Goal: Task Accomplishment & Management: Use online tool/utility

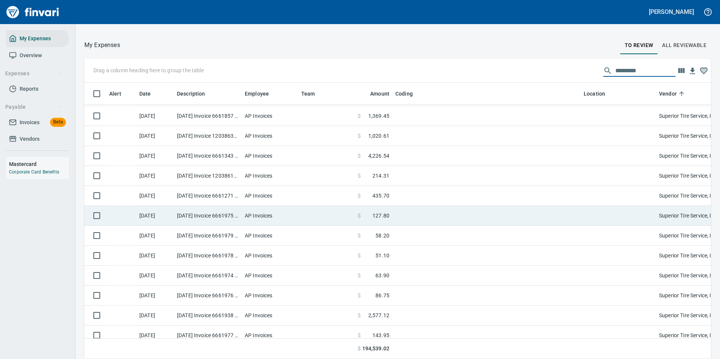
scroll to position [1358, 0]
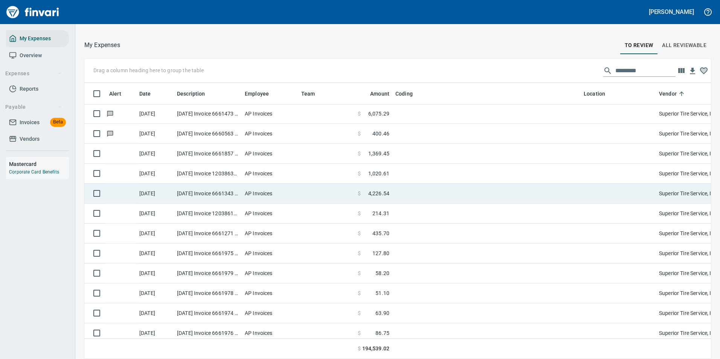
click at [283, 192] on td "AP Invoices" at bounding box center [270, 194] width 56 height 20
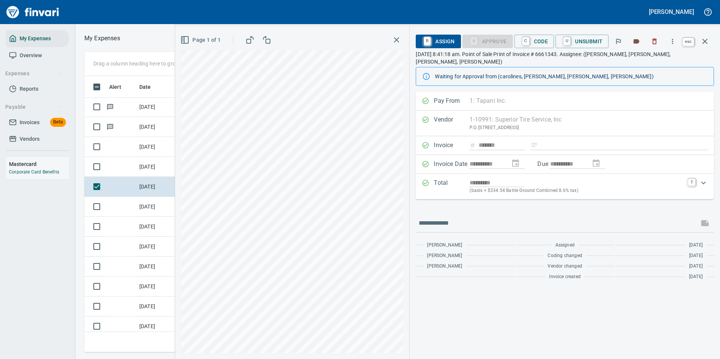
scroll to position [265, 427]
drag, startPoint x: 706, startPoint y: 44, endPoint x: 590, endPoint y: 153, distance: 159.0
click at [706, 44] on icon "button" at bounding box center [704, 41] width 9 height 9
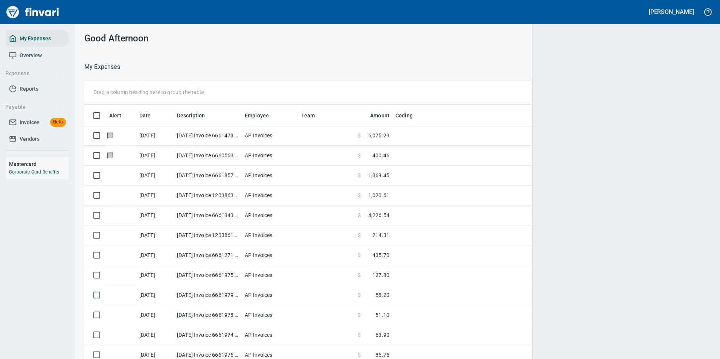
scroll to position [265, 608]
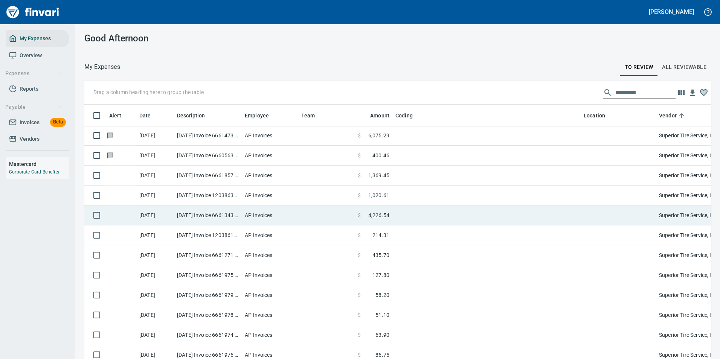
click at [350, 219] on td at bounding box center [326, 216] width 56 height 20
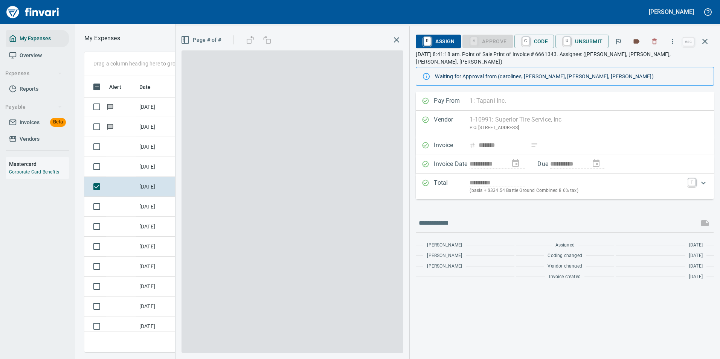
scroll to position [265, 427]
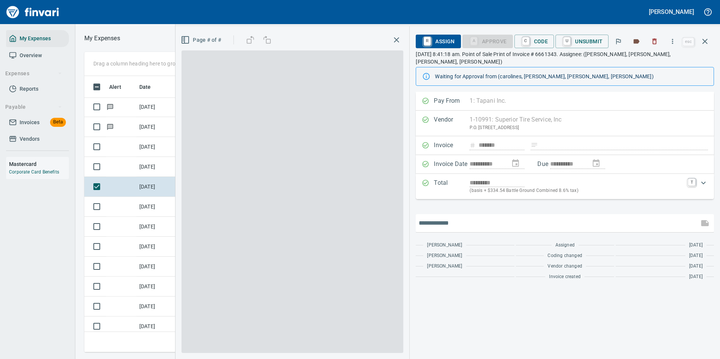
click at [461, 217] on input "text" at bounding box center [557, 223] width 277 height 12
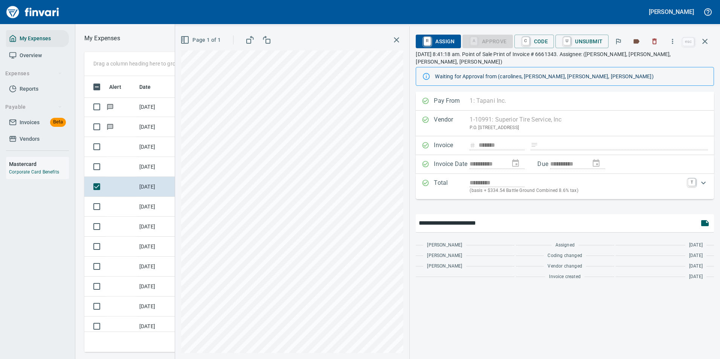
type input "**********"
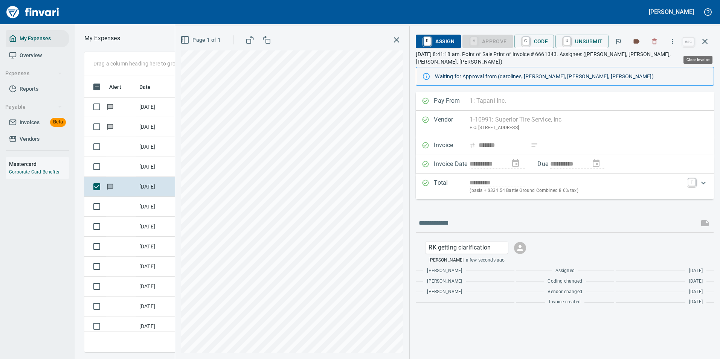
click at [700, 38] on icon "button" at bounding box center [704, 41] width 9 height 9
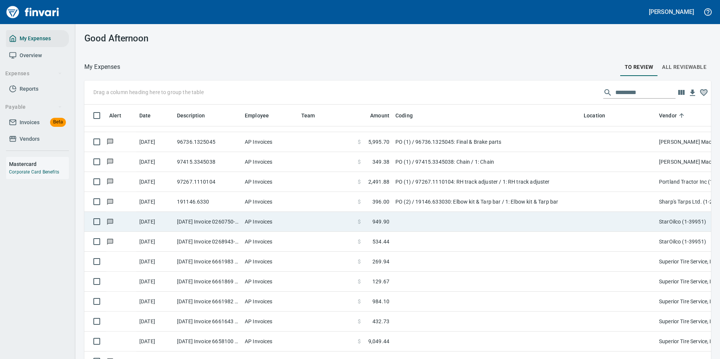
scroll to position [1170, 0]
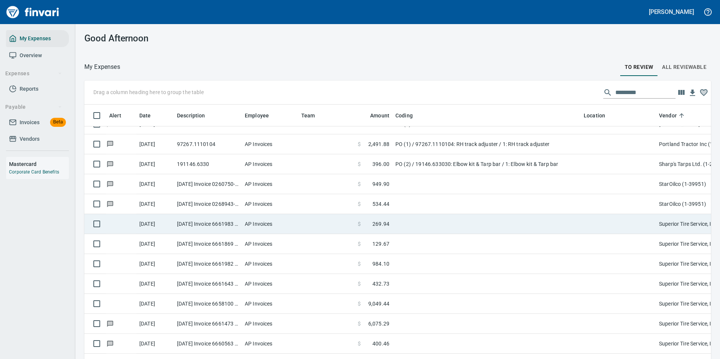
click at [314, 224] on td at bounding box center [326, 224] width 56 height 20
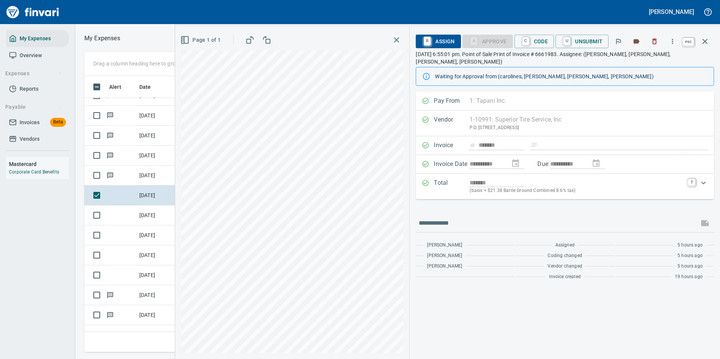
scroll to position [265, 427]
click at [708, 40] on icon "button" at bounding box center [704, 41] width 9 height 9
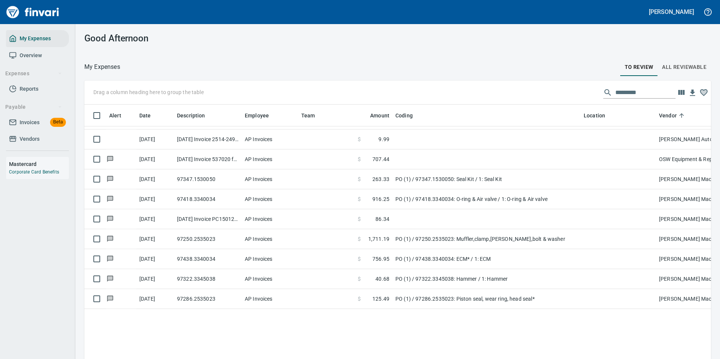
scroll to position [567, 0]
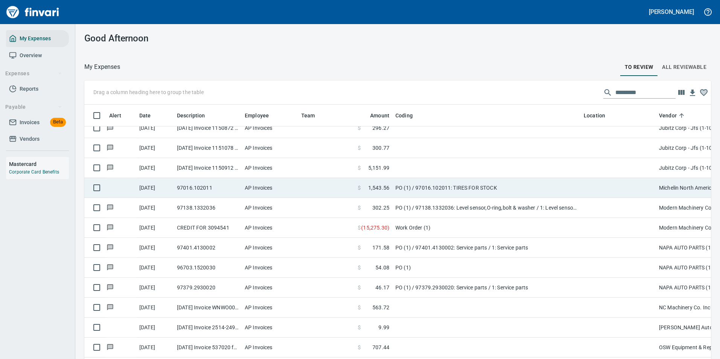
click at [464, 191] on td "PO (1) / 97016.102011: TIRES FOR STOCK" at bounding box center [486, 188] width 188 height 20
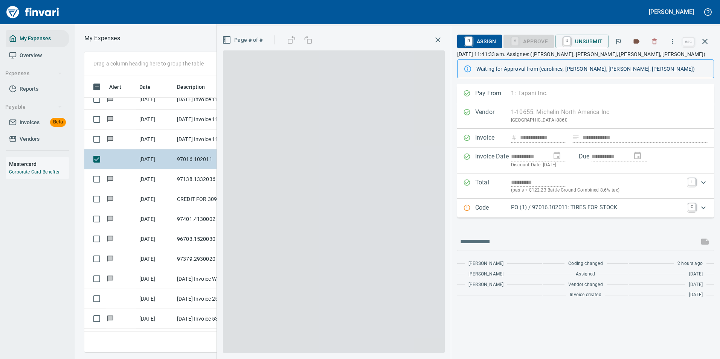
scroll to position [265, 427]
click at [498, 210] on p "Code" at bounding box center [493, 208] width 36 height 10
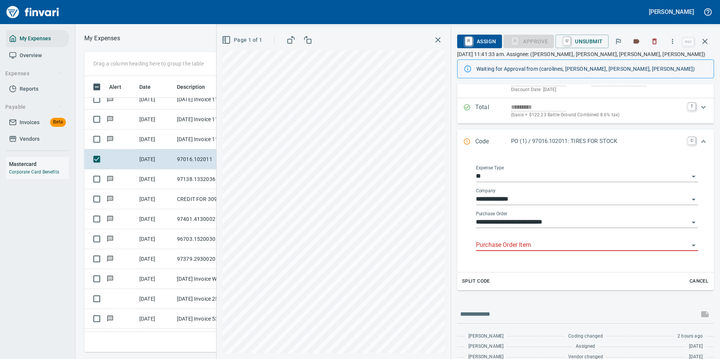
click at [497, 241] on input "Purchase Order Item" at bounding box center [582, 245] width 213 height 11
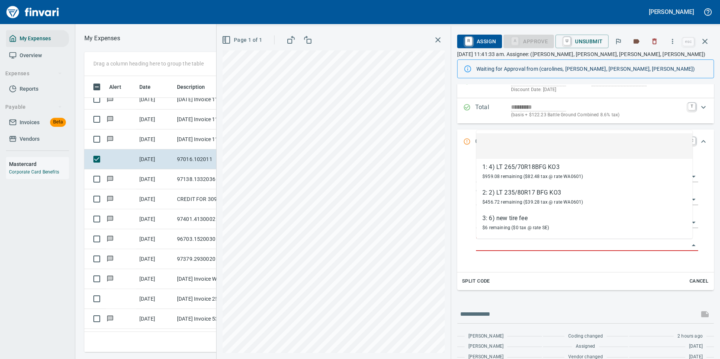
scroll to position [265, 427]
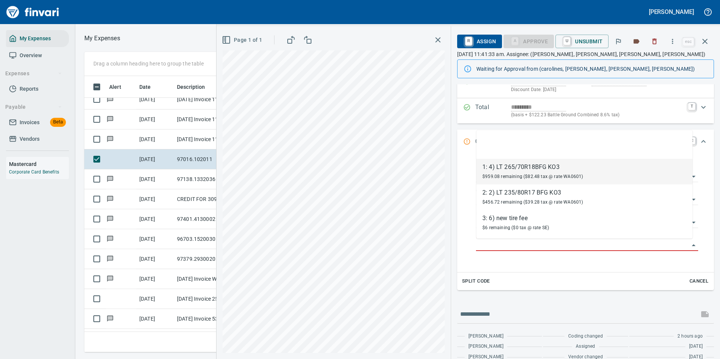
click at [507, 171] on div "1: 4) LT 265/70R18BFG KO3" at bounding box center [532, 167] width 101 height 9
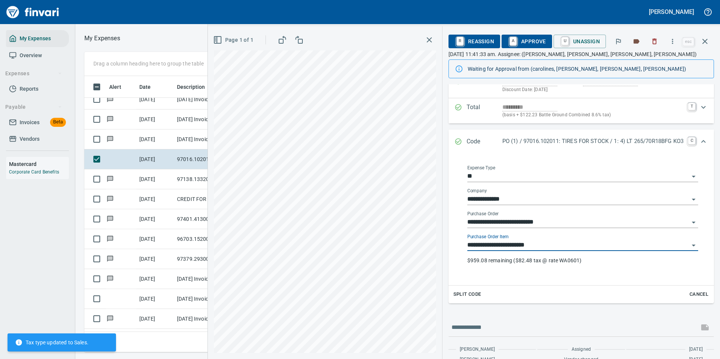
type input "**********"
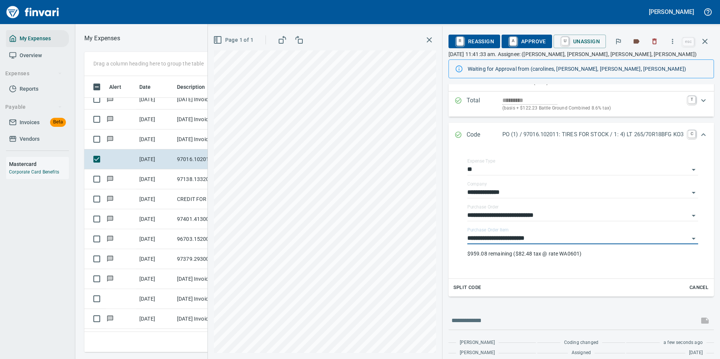
scroll to position [110, 0]
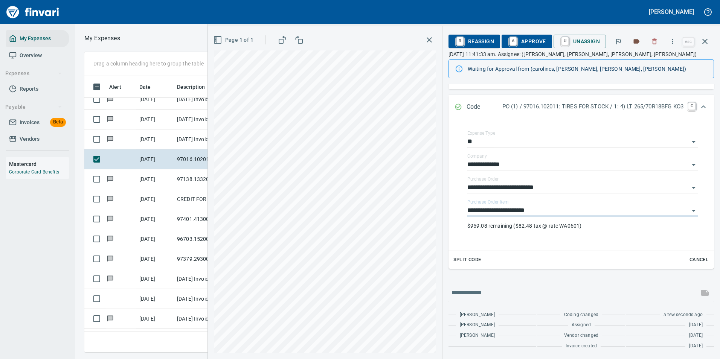
click at [462, 259] on span "Split Code" at bounding box center [467, 260] width 28 height 9
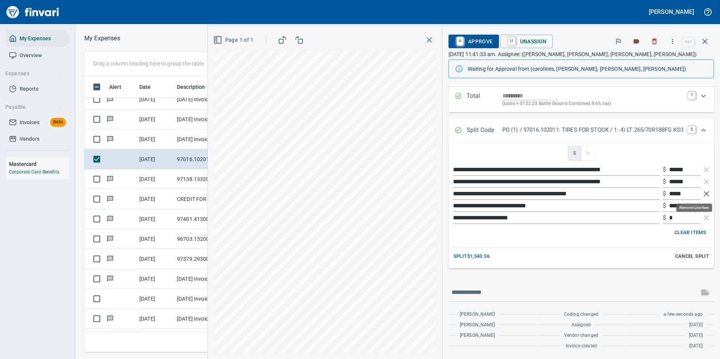
scroll to position [265, 427]
click at [702, 195] on icon "button" at bounding box center [706, 193] width 9 height 9
click at [702, 193] on icon "button" at bounding box center [706, 193] width 9 height 9
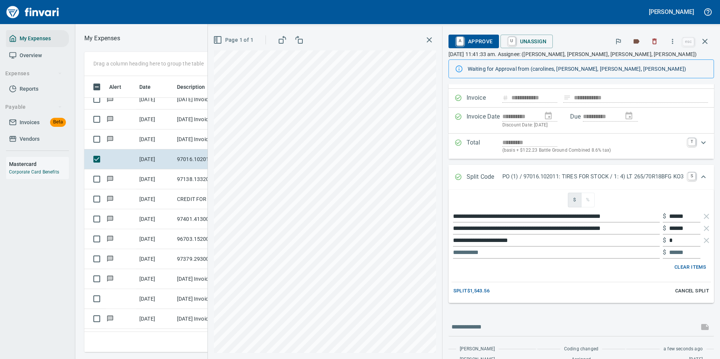
scroll to position [75, 0]
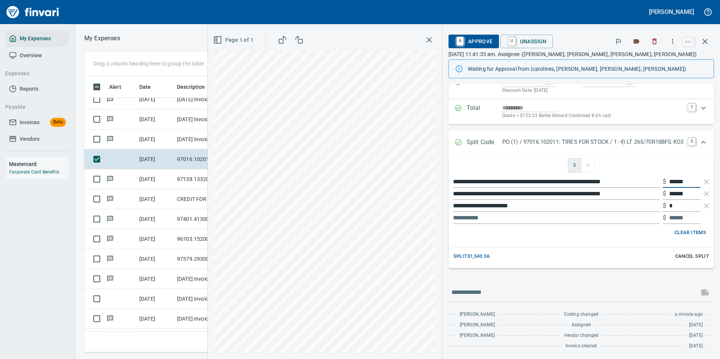
drag, startPoint x: 687, startPoint y: 182, endPoint x: 659, endPoint y: 181, distance: 27.5
click at [663, 181] on div "$ ******" at bounding box center [682, 182] width 38 height 12
type input "********"
click at [655, 193] on div "**********" at bounding box center [580, 194] width 259 height 12
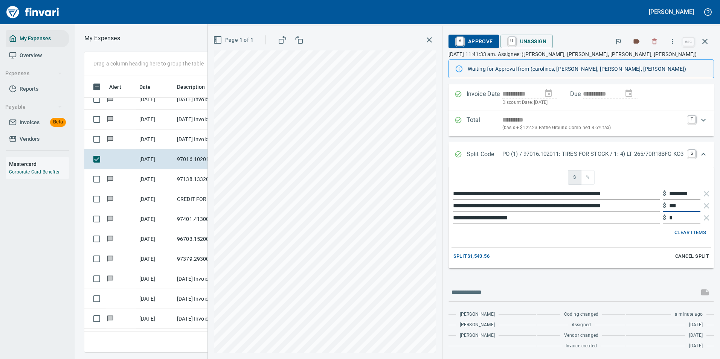
scroll to position [63, 0]
type input "***"
click at [455, 256] on span "Split $1,543.56" at bounding box center [471, 256] width 36 height 9
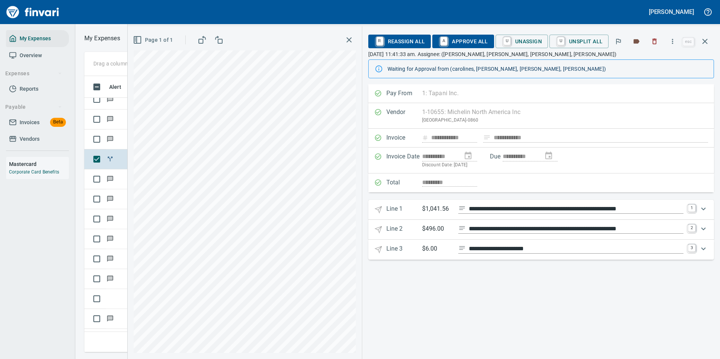
scroll to position [0, 0]
click at [426, 211] on p "$1,041.56" at bounding box center [437, 208] width 30 height 9
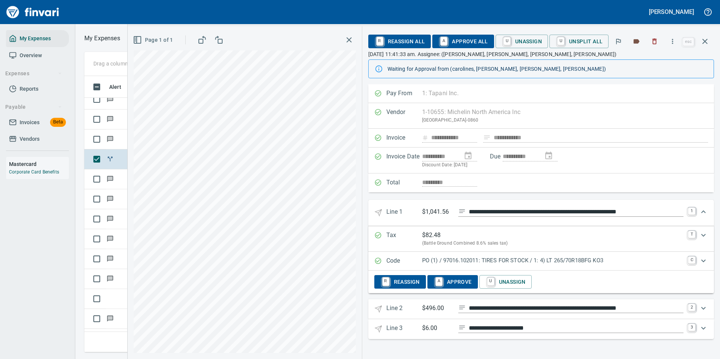
click at [641, 258] on p "PO (1) / 97016.102011: TIRES FOR STOCK / 1: 4) LT 265/70R18BFG KO3" at bounding box center [552, 260] width 261 height 9
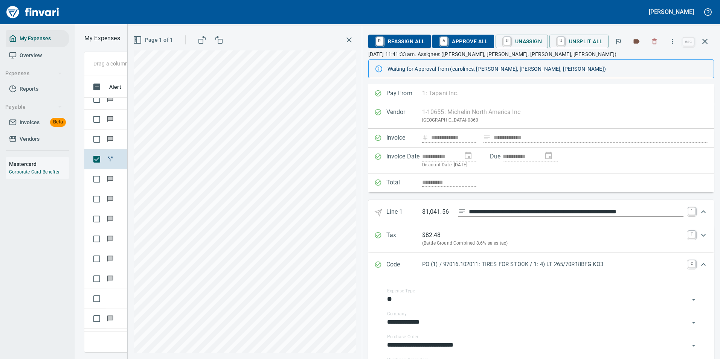
click at [700, 214] on icon "Expand" at bounding box center [703, 211] width 9 height 9
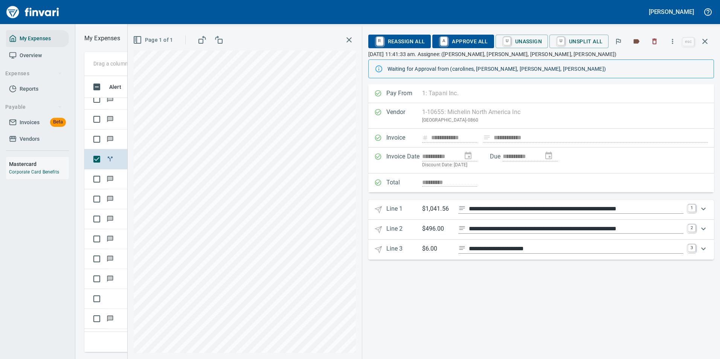
click at [459, 231] on icon "Expand" at bounding box center [462, 228] width 8 height 8
click at [431, 234] on div "**********" at bounding box center [552, 229] width 261 height 11
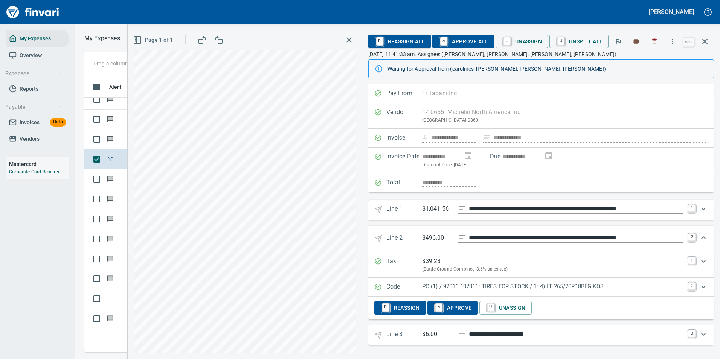
click at [578, 289] on p "PO (1) / 97016.102011: TIRES FOR STOCK / 1: 4) LT 265/70R18BFG KO3" at bounding box center [552, 286] width 261 height 9
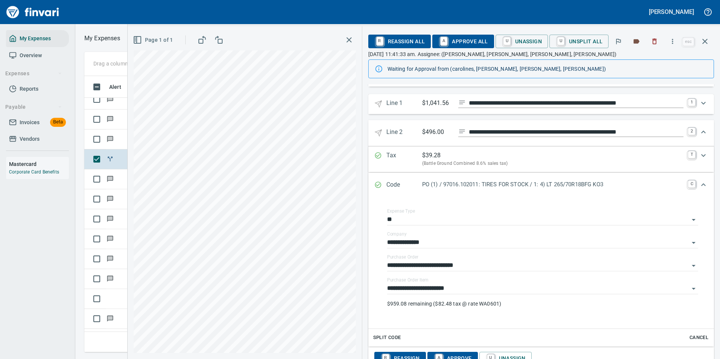
scroll to position [151, 0]
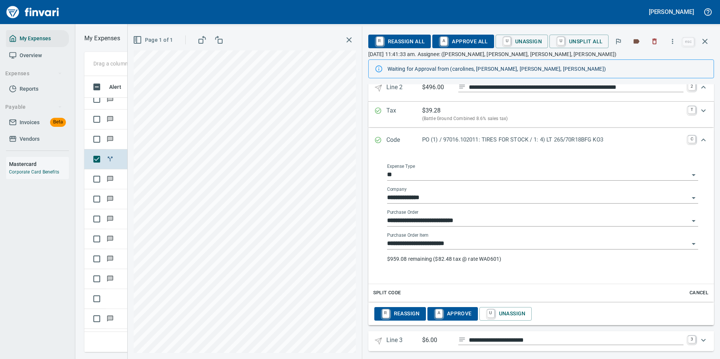
click at [427, 249] on input "**********" at bounding box center [538, 244] width 302 height 11
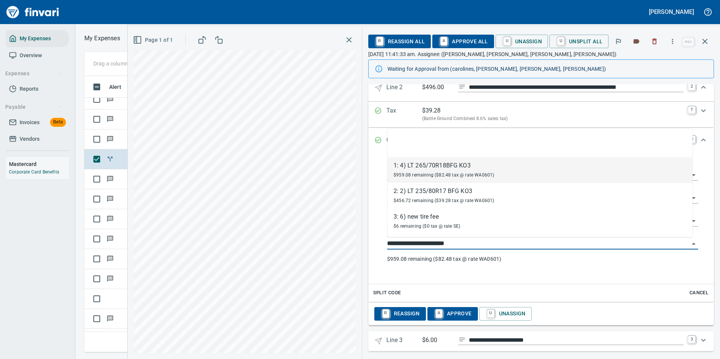
scroll to position [265, 427]
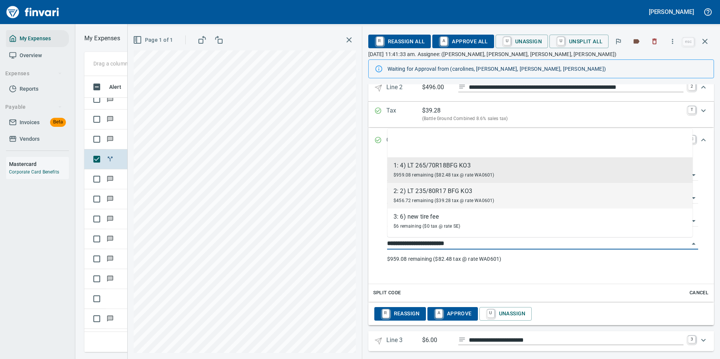
drag, startPoint x: 441, startPoint y: 198, endPoint x: 616, endPoint y: 181, distance: 175.5
click at [441, 198] on div "$456.72 remaining ($39.28 tax @ rate WA0601)" at bounding box center [444, 200] width 101 height 9
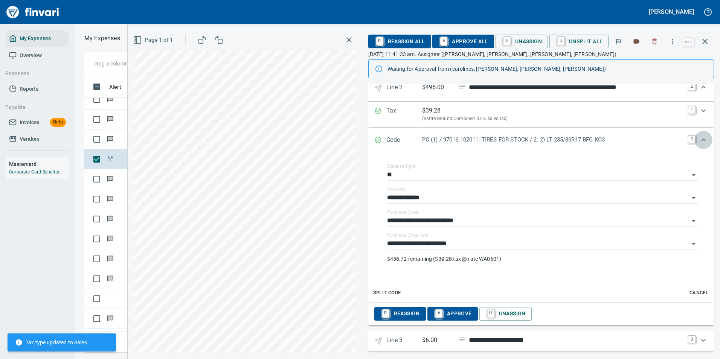
click at [699, 143] on icon "Expand" at bounding box center [703, 140] width 9 height 9
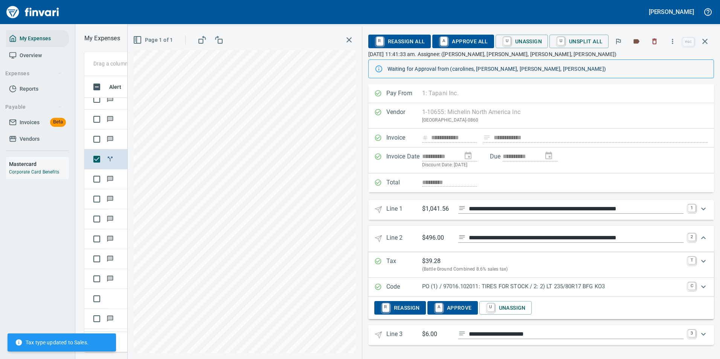
scroll to position [0, 0]
click at [707, 239] on icon "Expand" at bounding box center [703, 237] width 9 height 9
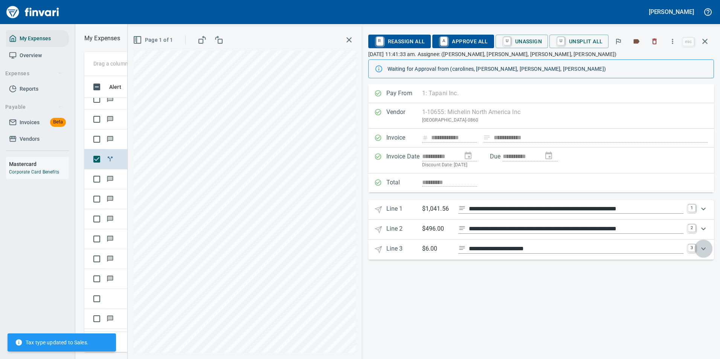
click at [703, 249] on icon "Expand" at bounding box center [703, 248] width 9 height 9
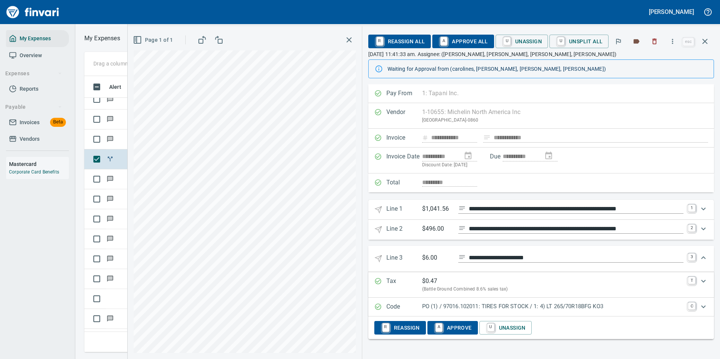
click at [508, 307] on p "PO (1) / 97016.102011: TIRES FOR STOCK / 1: 4) LT 265/70R18BFG KO3" at bounding box center [552, 306] width 261 height 9
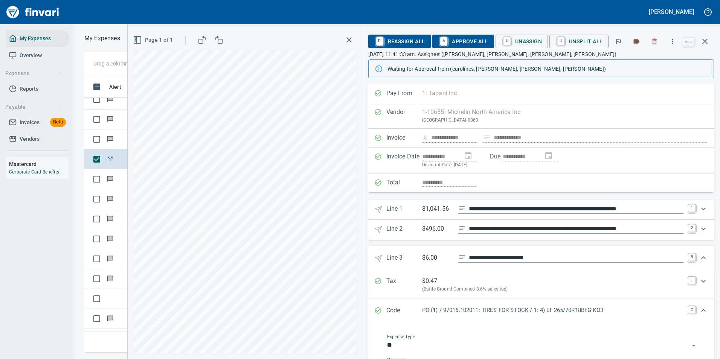
scroll to position [113, 0]
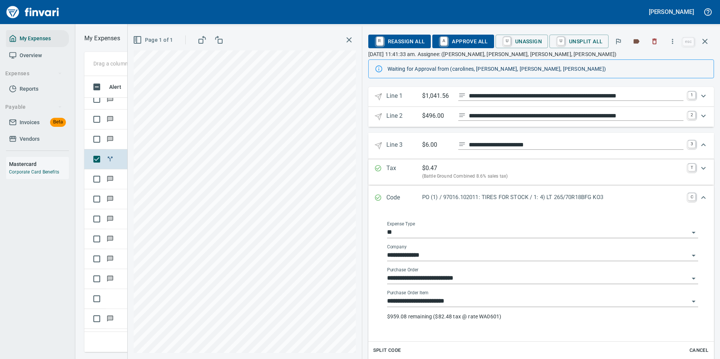
click at [406, 301] on input "**********" at bounding box center [538, 301] width 302 height 11
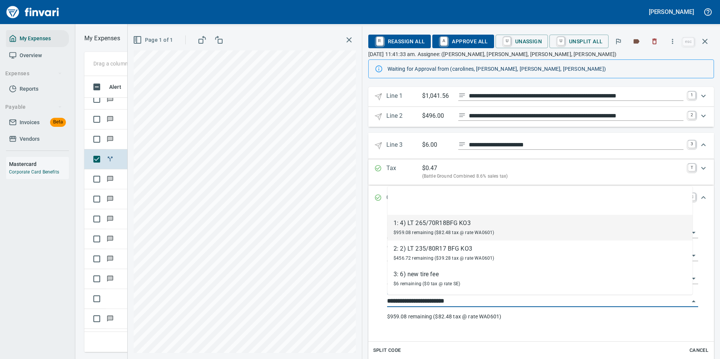
scroll to position [265, 427]
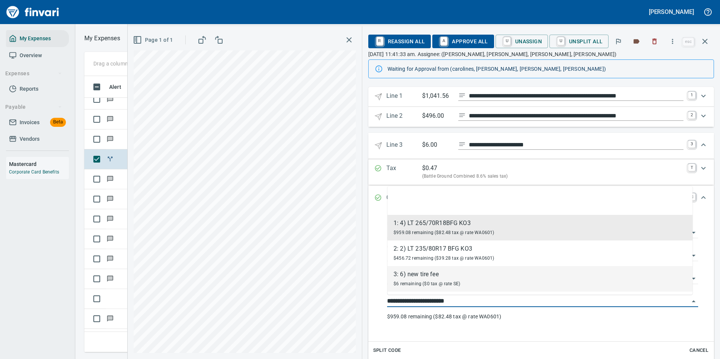
click at [410, 279] on div "$6 remaining ($0 tax @ rate SE)" at bounding box center [427, 283] width 67 height 9
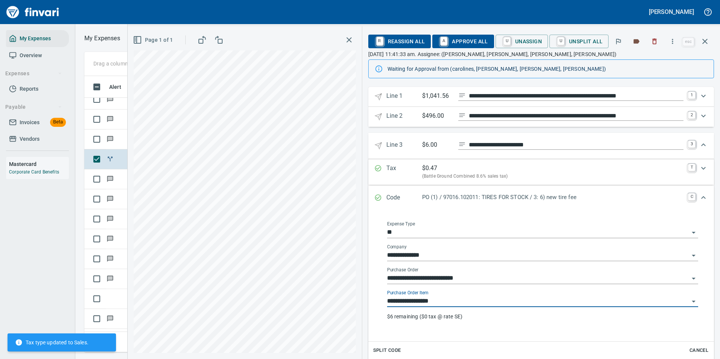
type input "**********"
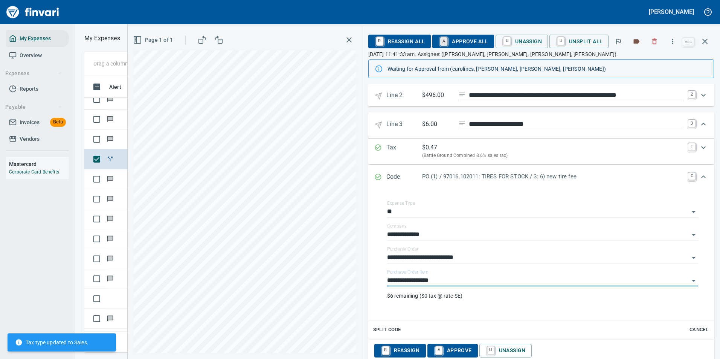
scroll to position [150, 0]
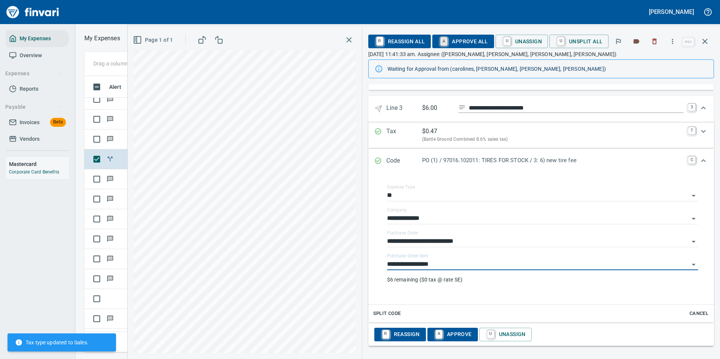
click at [447, 43] on link "A" at bounding box center [443, 41] width 7 height 8
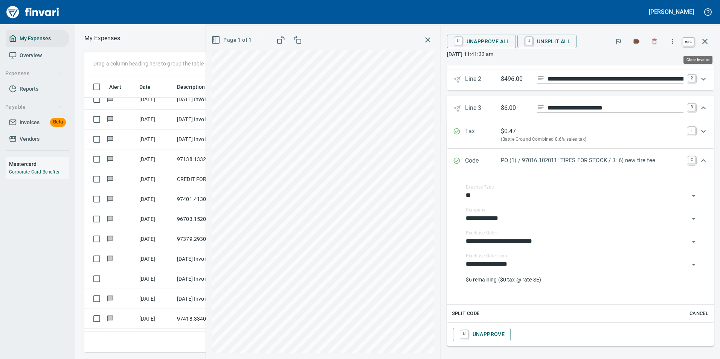
scroll to position [265, 427]
click at [701, 40] on icon "button" at bounding box center [704, 41] width 9 height 9
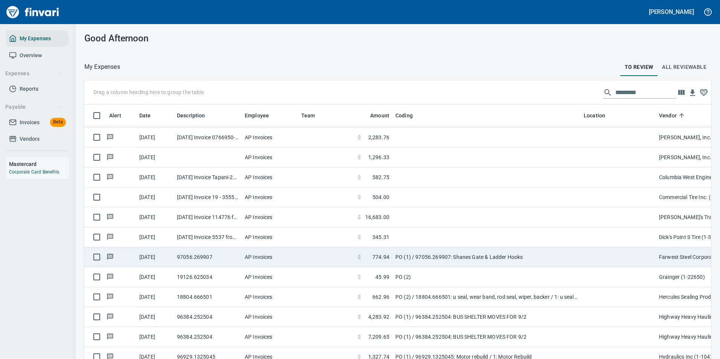
scroll to position [266, 0]
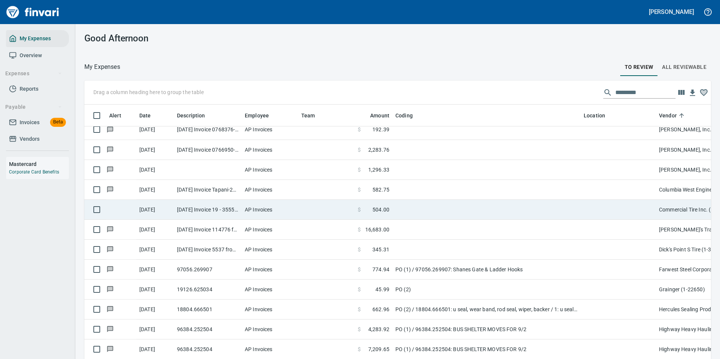
click at [422, 207] on td at bounding box center [486, 210] width 188 height 20
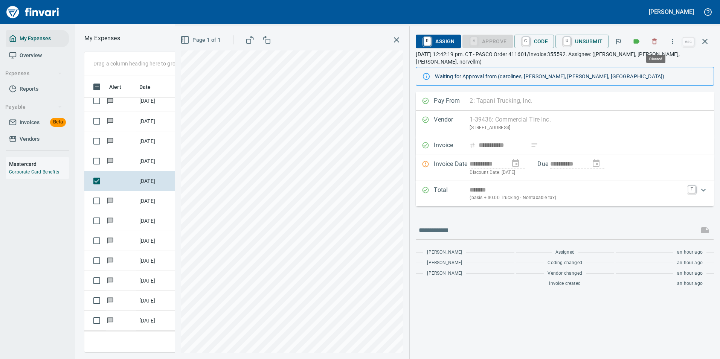
scroll to position [265, 427]
click at [674, 41] on icon "button" at bounding box center [673, 42] width 8 height 8
click at [635, 64] on div at bounding box center [629, 63] width 12 height 9
